Goal: Navigation & Orientation: Find specific page/section

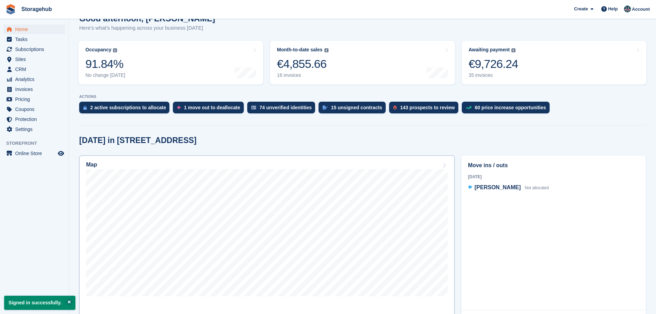
scroll to position [103, 0]
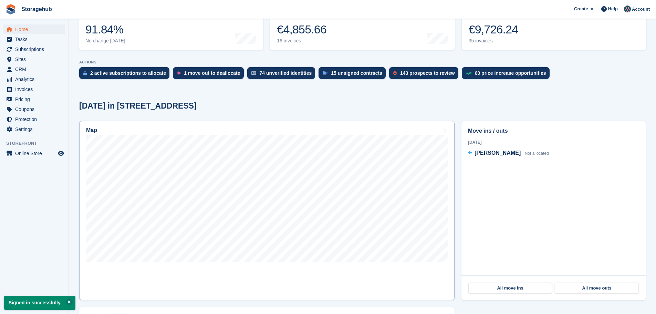
click at [450, 130] on link "Map" at bounding box center [267, 210] width 376 height 179
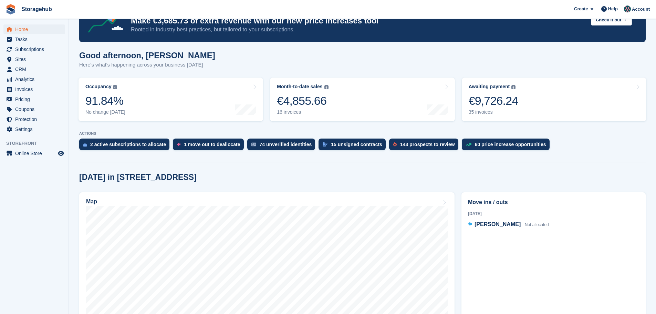
scroll to position [138, 0]
